Goal: Transaction & Acquisition: Purchase product/service

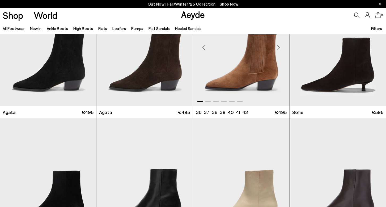
scroll to position [315, 0]
click at [377, 48] on div "Next slide" at bounding box center [375, 48] width 16 height 16
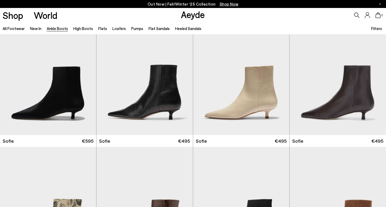
scroll to position [419, 0]
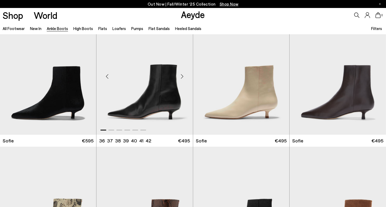
click at [183, 76] on div "Next slide" at bounding box center [182, 76] width 16 height 16
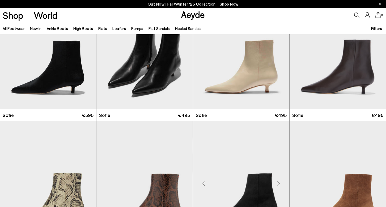
scroll to position [446, 0]
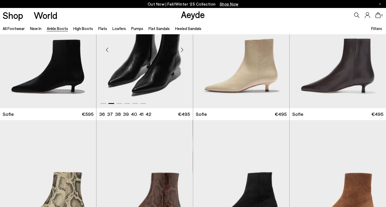
click at [182, 49] on div "Next slide" at bounding box center [182, 50] width 16 height 16
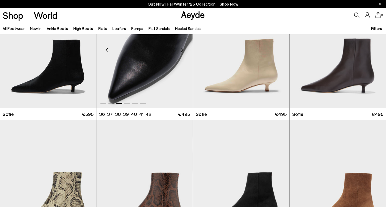
click at [182, 49] on div "Next slide" at bounding box center [182, 50] width 16 height 16
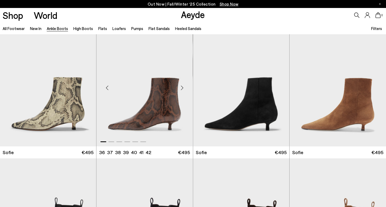
scroll to position [556, 0]
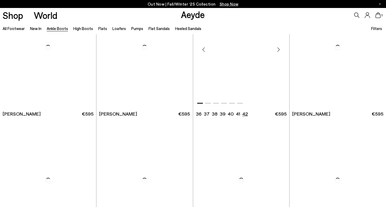
scroll to position [1642, 0]
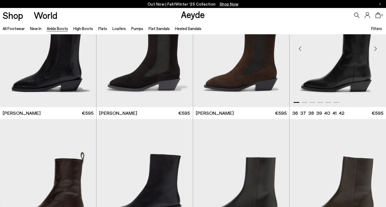
click at [377, 47] on div "Next slide" at bounding box center [375, 49] width 16 height 16
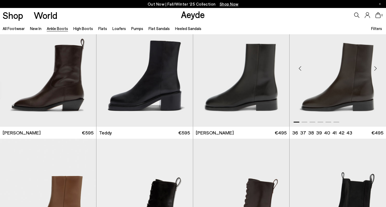
scroll to position [1756, 0]
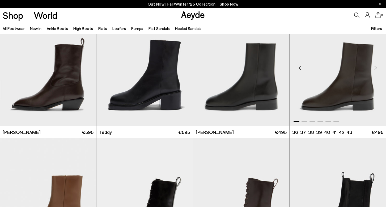
click at [299, 67] on div "Previous slide" at bounding box center [300, 68] width 16 height 16
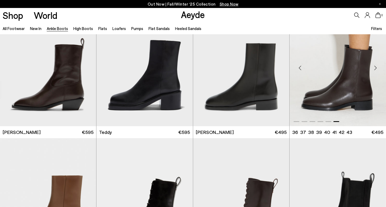
click at [376, 65] on div "Next slide" at bounding box center [375, 68] width 16 height 16
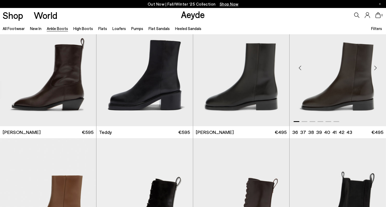
click at [376, 65] on div "Next slide" at bounding box center [375, 68] width 16 height 16
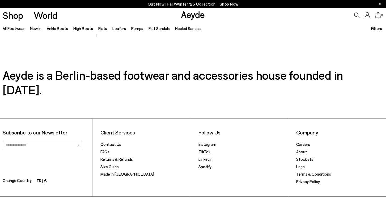
scroll to position [2919, 0]
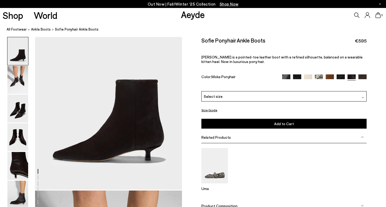
scroll to position [46, 0]
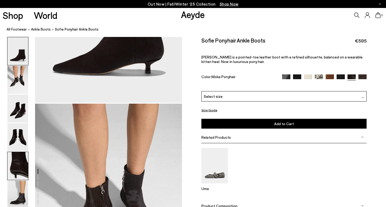
click at [14, 159] on img at bounding box center [17, 166] width 21 height 28
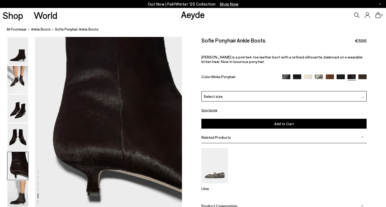
scroll to position [851, 0]
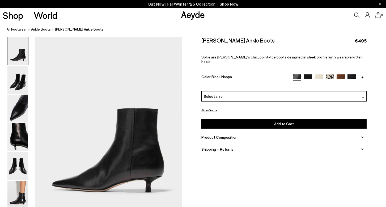
scroll to position [13, 0]
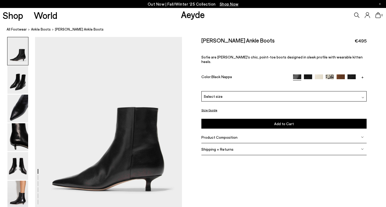
click at [232, 91] on div "Select size" at bounding box center [283, 96] width 165 height 10
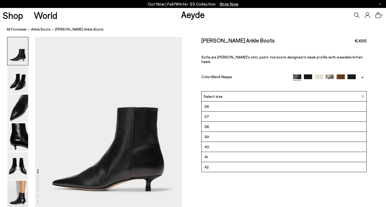
click at [213, 132] on li "39" at bounding box center [283, 137] width 165 height 10
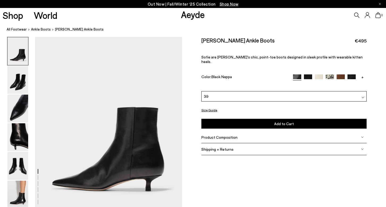
click at [208, 107] on button "Size Guide" at bounding box center [209, 110] width 16 height 7
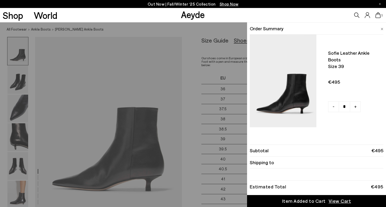
click at [192, 101] on div "Quick Add Color Size View Details Order Summary Sofie leather ankle boots Size …" at bounding box center [193, 114] width 386 height 184
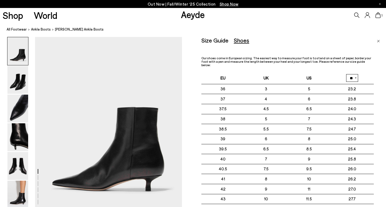
click at [23, 43] on img at bounding box center [17, 51] width 21 height 28
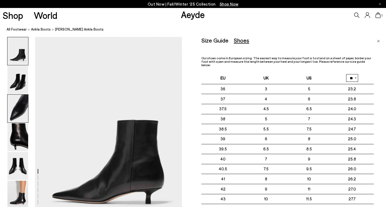
click at [15, 122] on img at bounding box center [17, 108] width 21 height 28
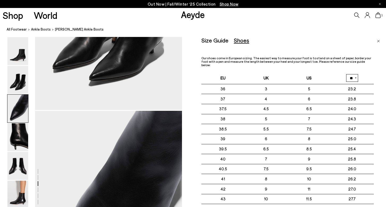
scroll to position [393, 0]
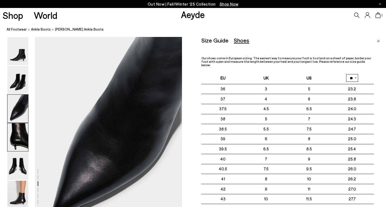
click at [15, 127] on img at bounding box center [17, 137] width 21 height 28
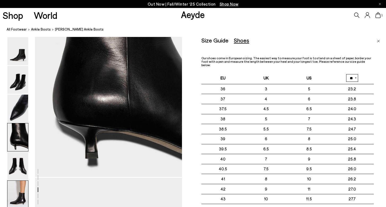
click at [16, 188] on img at bounding box center [17, 194] width 21 height 28
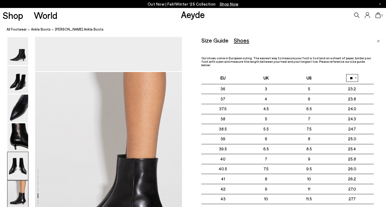
scroll to position [1020, 0]
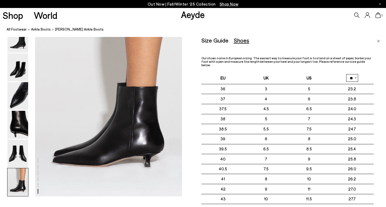
click at [249, 41] on div "Size Guide Shoes Belt" at bounding box center [287, 40] width 172 height 7
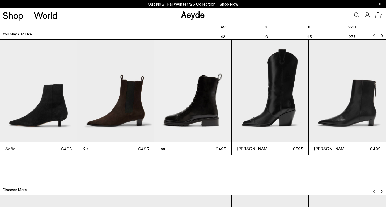
scroll to position [1217, 0]
